Goal: Complete application form

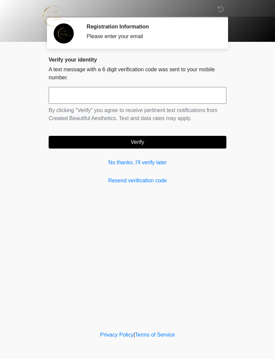
click at [128, 99] on input "text" at bounding box center [138, 95] width 178 height 17
type input "******"
click at [148, 144] on button "Verify" at bounding box center [138, 142] width 178 height 13
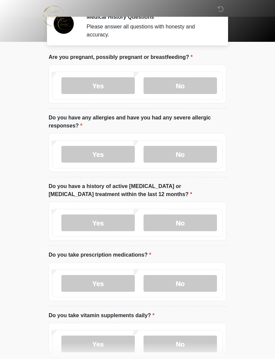
scroll to position [10, 0]
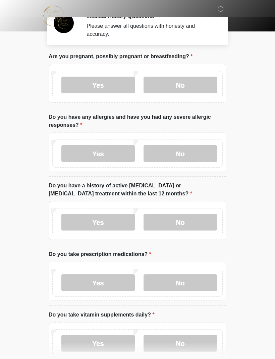
click at [201, 87] on label "No" at bounding box center [179, 85] width 73 height 17
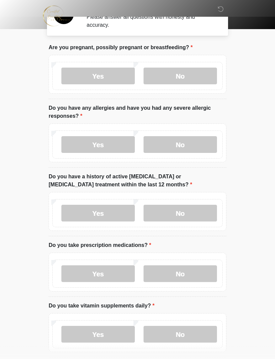
scroll to position [22, 0]
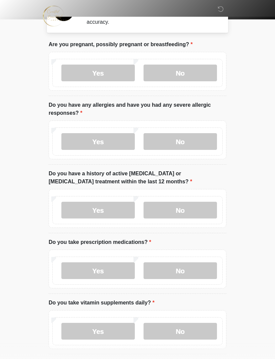
click at [110, 141] on label "Yes" at bounding box center [97, 141] width 73 height 17
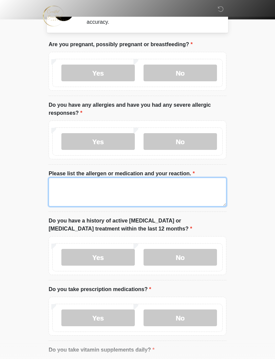
click at [91, 195] on textarea "Please list the allergen or medication and your reaction." at bounding box center [138, 192] width 178 height 29
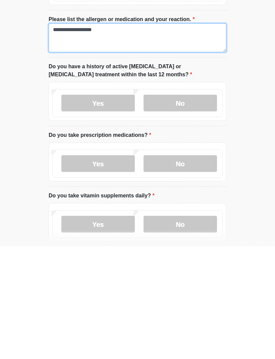
scroll to position [70, 0]
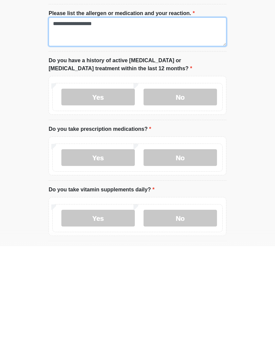
type textarea "**********"
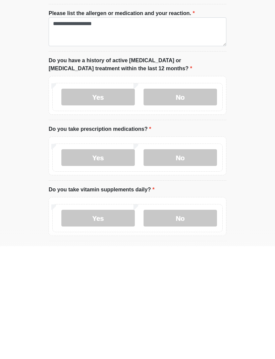
click at [191, 202] on label "No" at bounding box center [179, 210] width 73 height 17
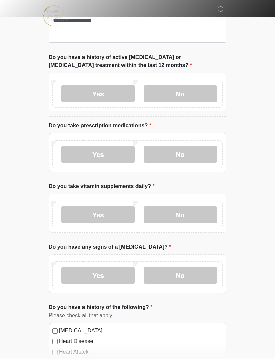
scroll to position [186, 0]
click at [108, 156] on label "Yes" at bounding box center [97, 154] width 73 height 17
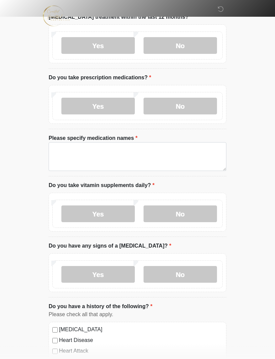
scroll to position [235, 0]
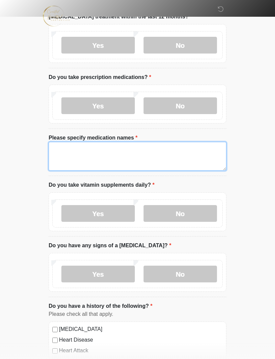
click at [98, 156] on textarea "Please specify medication names" at bounding box center [138, 156] width 178 height 29
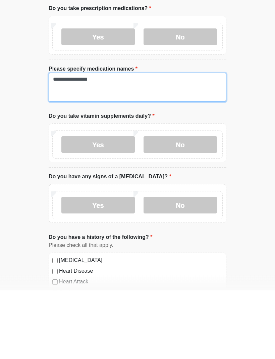
type textarea "**********"
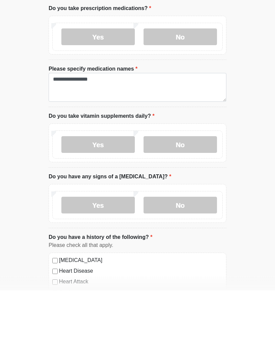
click at [125, 205] on label "Yes" at bounding box center [97, 213] width 73 height 17
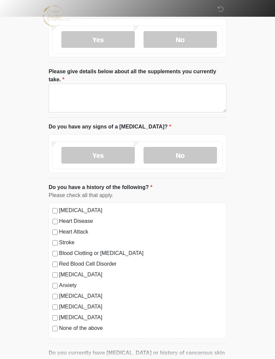
scroll to position [409, 0]
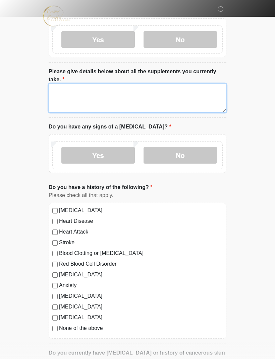
click at [92, 96] on textarea "Please give details below about all the supplements you currently take." at bounding box center [138, 98] width 178 height 29
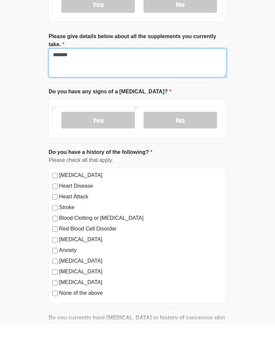
type textarea "*******"
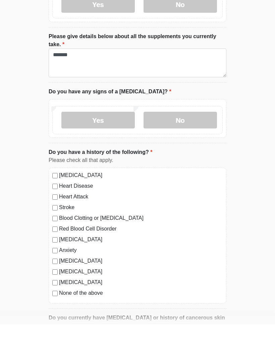
click at [184, 147] on label "No" at bounding box center [179, 155] width 73 height 17
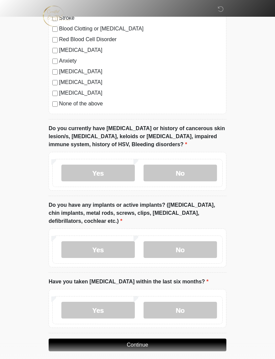
scroll to position [639, 0]
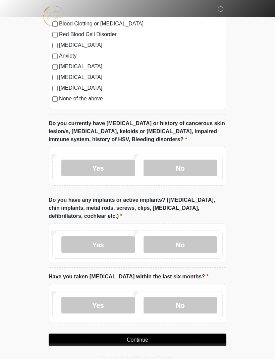
click at [190, 169] on label "No" at bounding box center [179, 168] width 73 height 17
click at [121, 164] on label "Yes" at bounding box center [97, 168] width 73 height 17
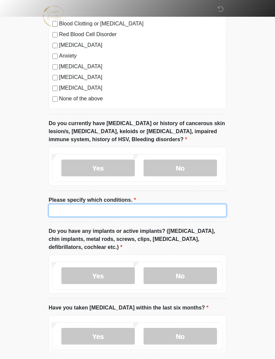
click at [132, 205] on input "Please specify which conditions." at bounding box center [138, 210] width 178 height 13
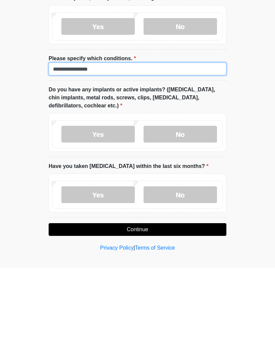
scroll to position [691, 0]
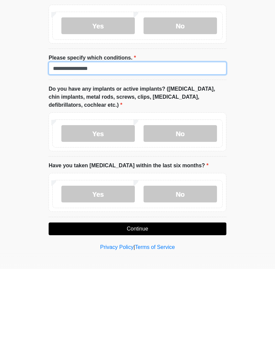
type input "**********"
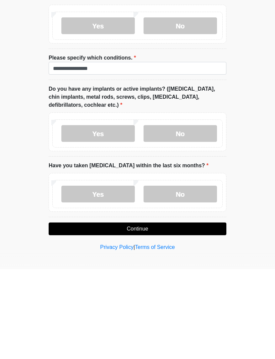
click at [123, 215] on label "Yes" at bounding box center [97, 223] width 73 height 17
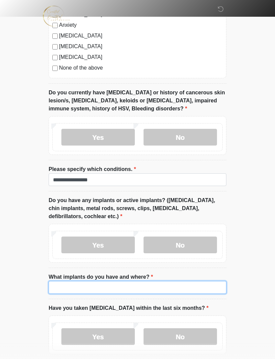
click at [109, 285] on input "What implants do you have and where?" at bounding box center [138, 287] width 178 height 13
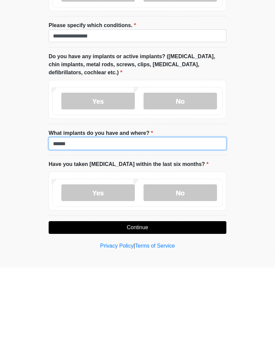
type input "******"
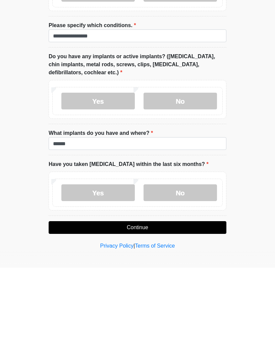
click at [189, 276] on label "No" at bounding box center [179, 284] width 73 height 17
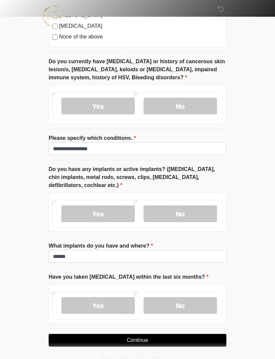
click at [170, 336] on button "Continue" at bounding box center [138, 340] width 178 height 13
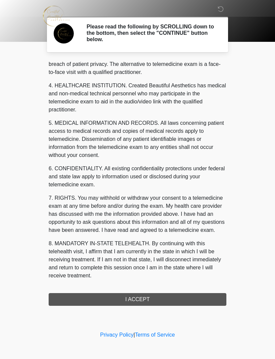
scroll to position [171, 0]
click at [171, 299] on button "I ACCEPT" at bounding box center [138, 299] width 178 height 13
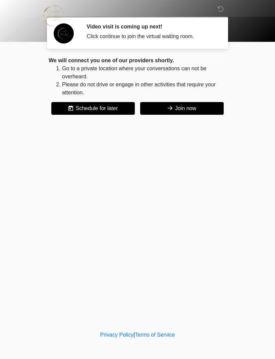
click at [185, 108] on button "Join now" at bounding box center [181, 108] width 83 height 13
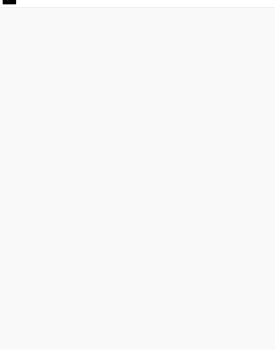
scroll to position [2, 0]
